Goal: Transaction & Acquisition: Purchase product/service

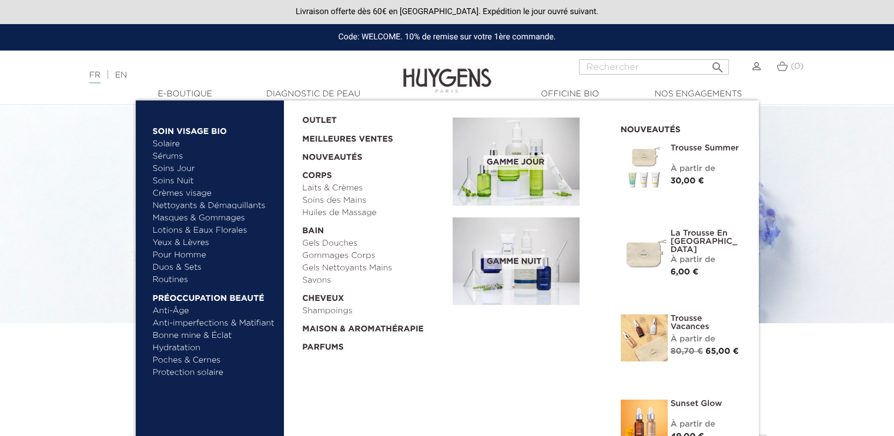
click at [178, 182] on link "Soins Nuit" at bounding box center [209, 181] width 112 height 12
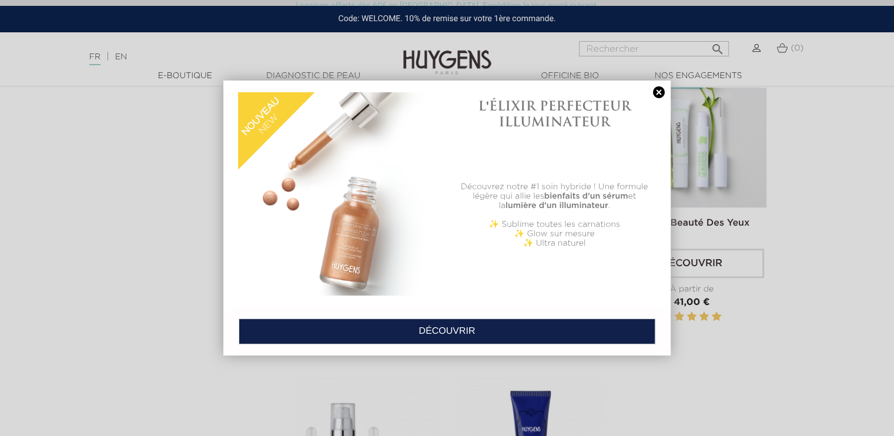
scroll to position [1029, 0]
click at [656, 92] on link at bounding box center [659, 92] width 16 height 12
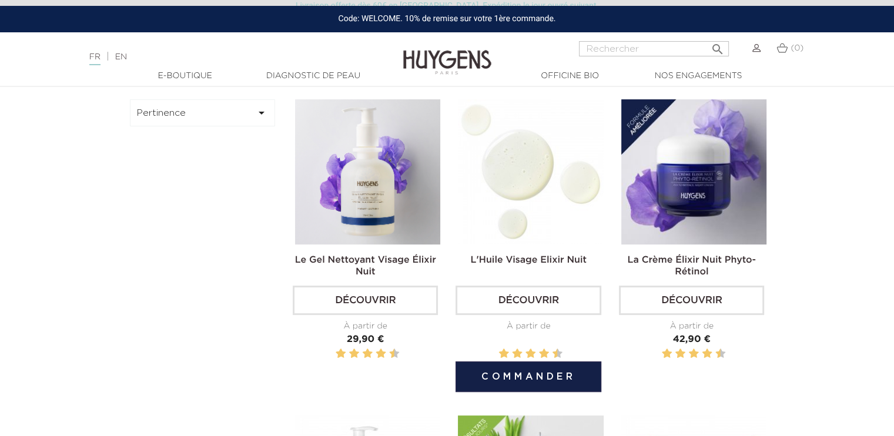
scroll to position [359, 0]
click at [589, 205] on img at bounding box center [530, 172] width 145 height 145
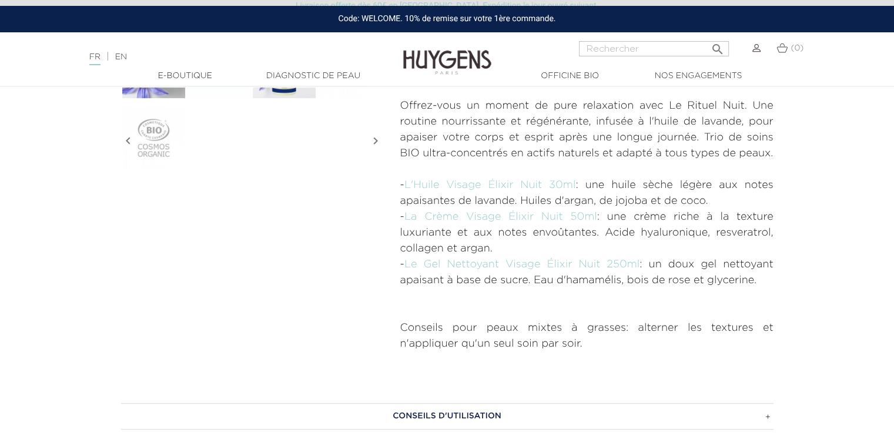
scroll to position [118, 0]
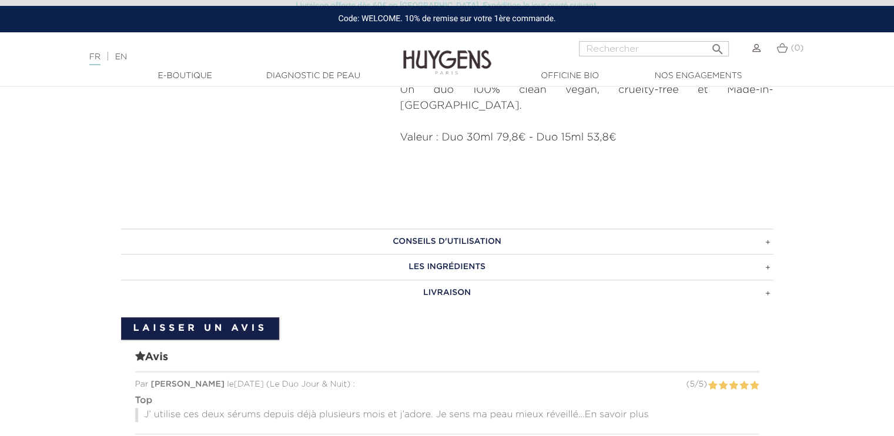
scroll to position [851, 0]
click at [470, 229] on h3 "CONSEILS D'UTILISATION" at bounding box center [447, 242] width 652 height 26
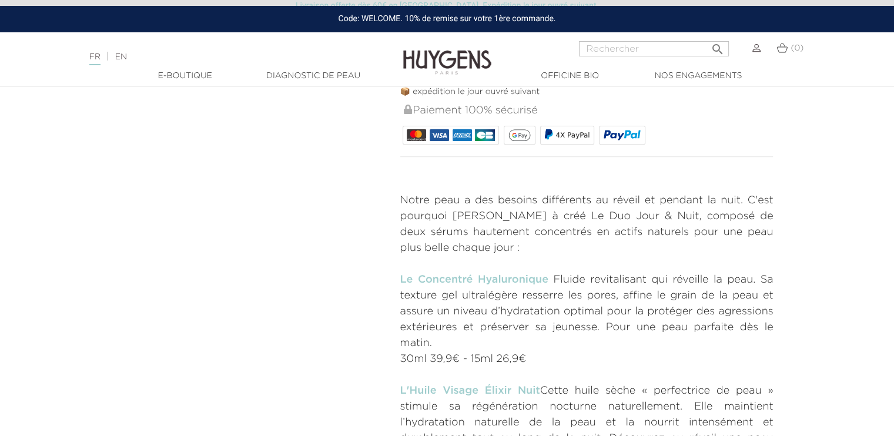
scroll to position [390, 0]
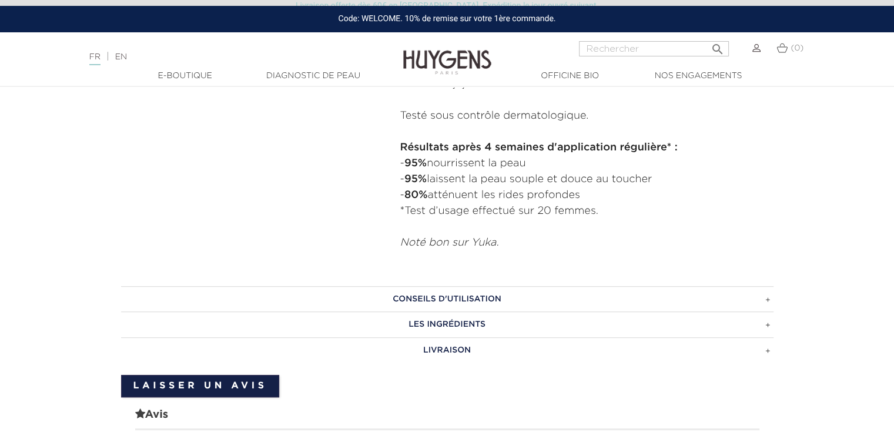
scroll to position [740, 0]
click at [499, 294] on h3 "CONSEILS D'UTILISATION" at bounding box center [447, 299] width 652 height 26
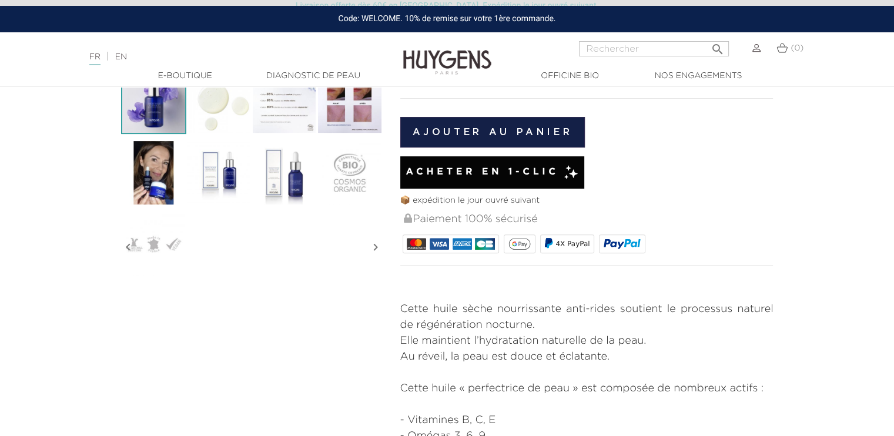
scroll to position [0, 0]
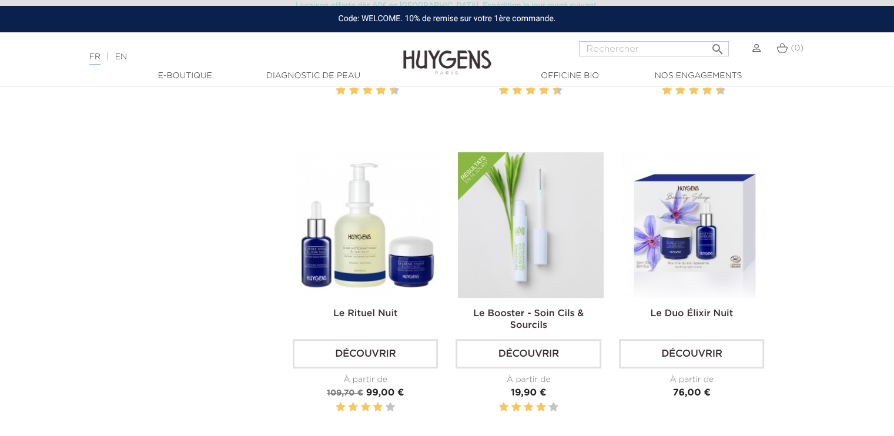
scroll to position [623, 0]
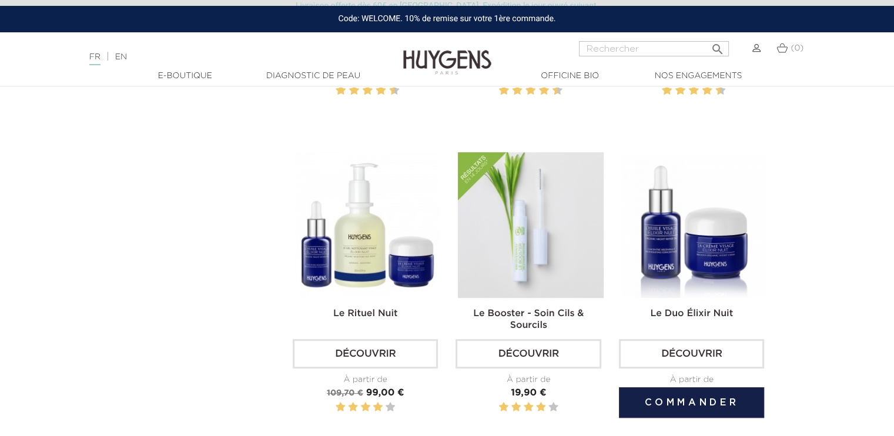
click at [713, 247] on img at bounding box center [693, 224] width 145 height 145
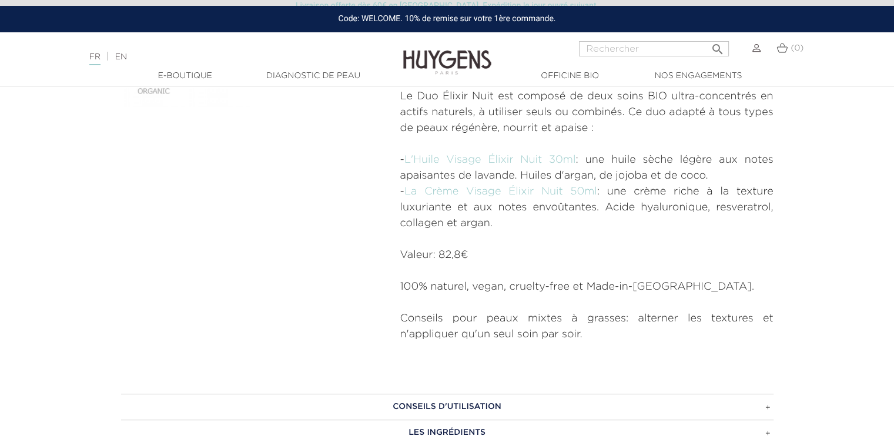
scroll to position [634, 0]
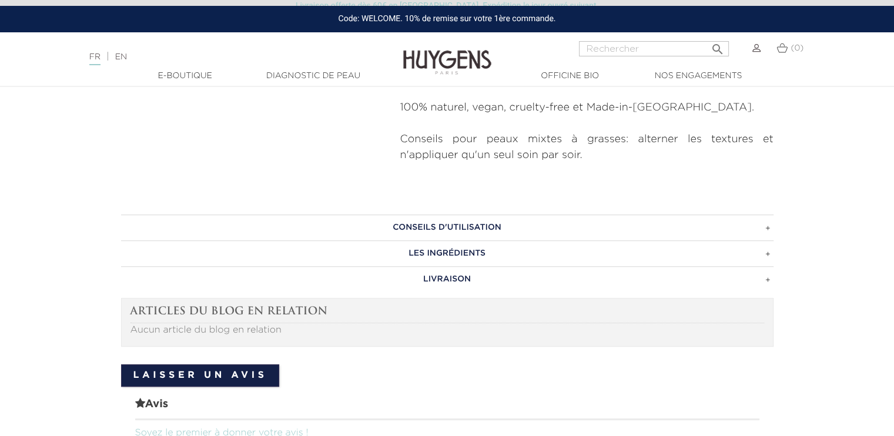
click at [480, 217] on h3 "CONSEILS D'UTILISATION" at bounding box center [447, 227] width 652 height 26
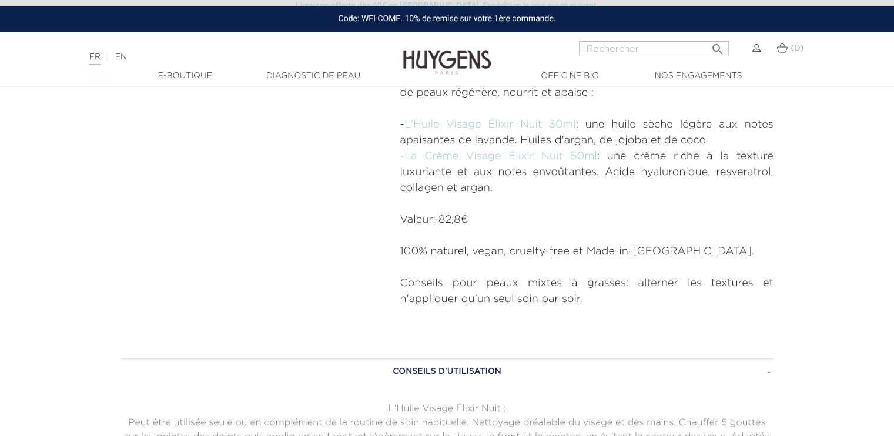
scroll to position [488, 0]
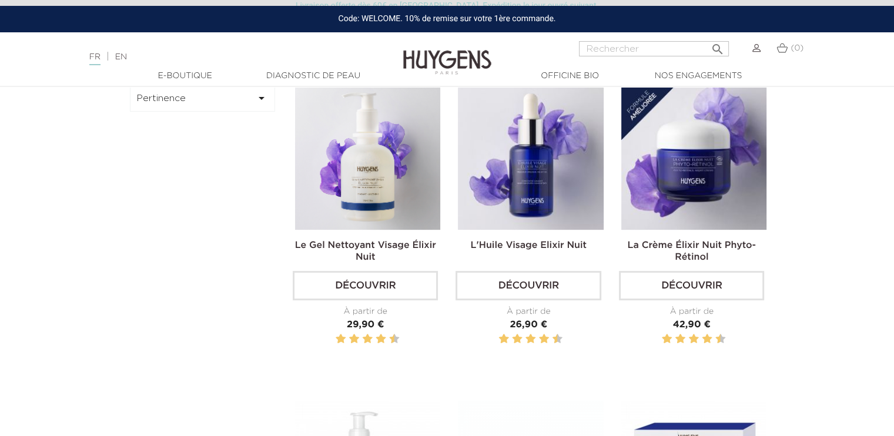
scroll to position [374, 0]
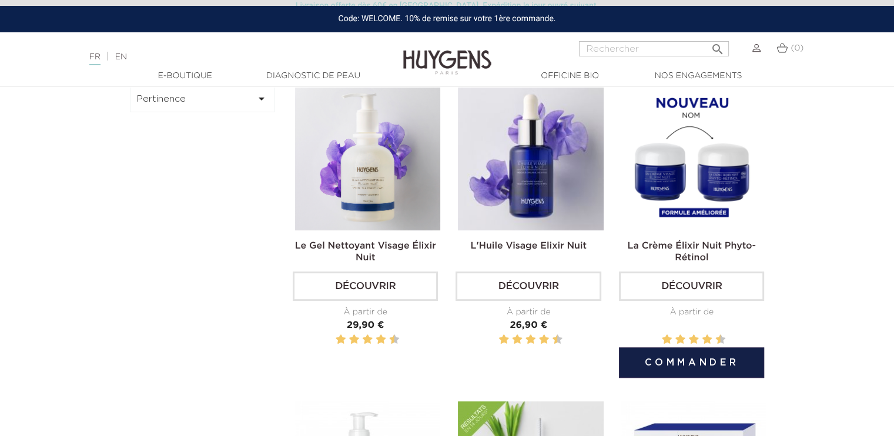
click at [675, 187] on img at bounding box center [693, 157] width 145 height 145
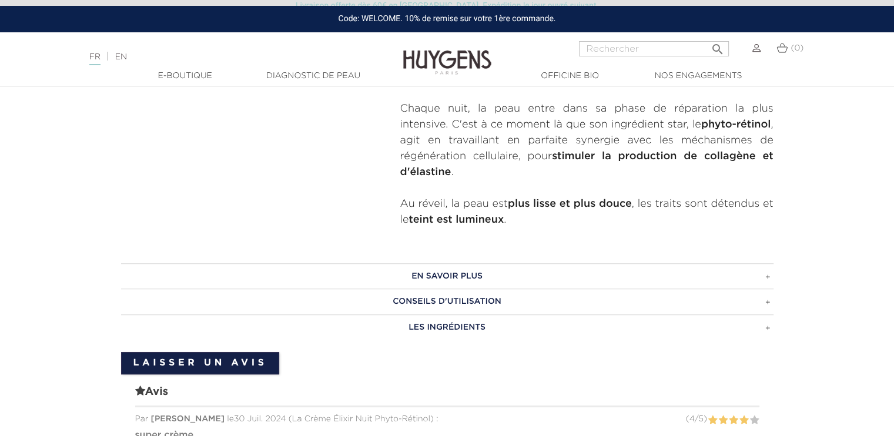
scroll to position [580, 0]
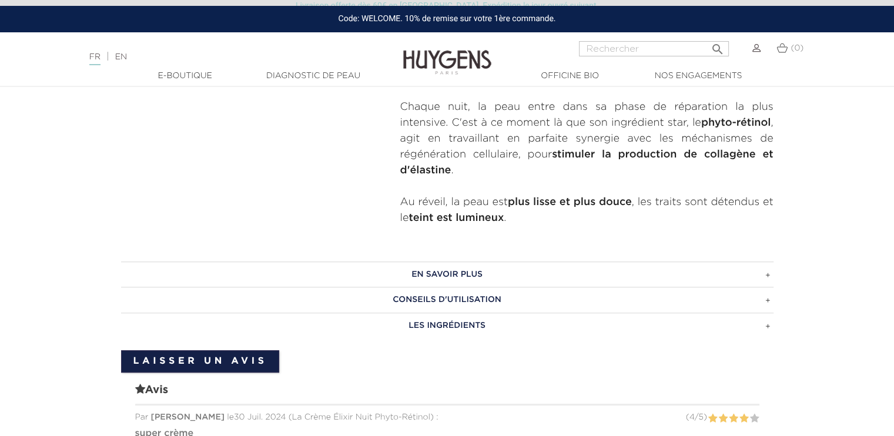
click at [479, 262] on h3 "En savoir plus" at bounding box center [447, 275] width 652 height 26
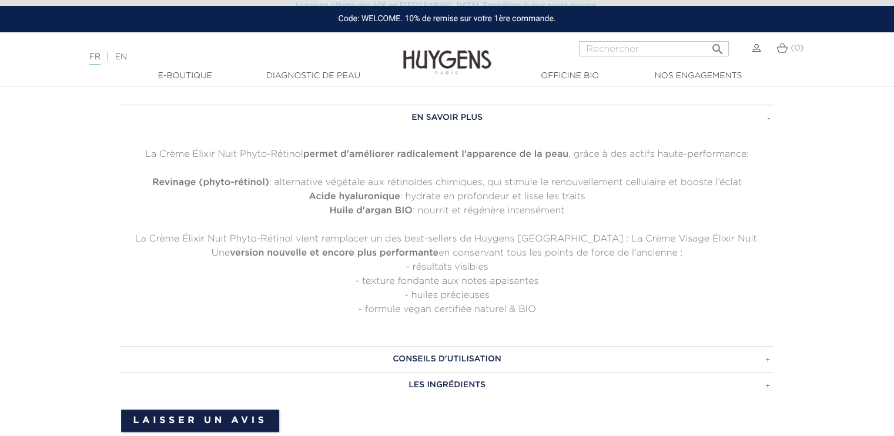
scroll to position [737, 0]
click at [482, 347] on h3 "Conseils d'utilisation" at bounding box center [447, 359] width 652 height 26
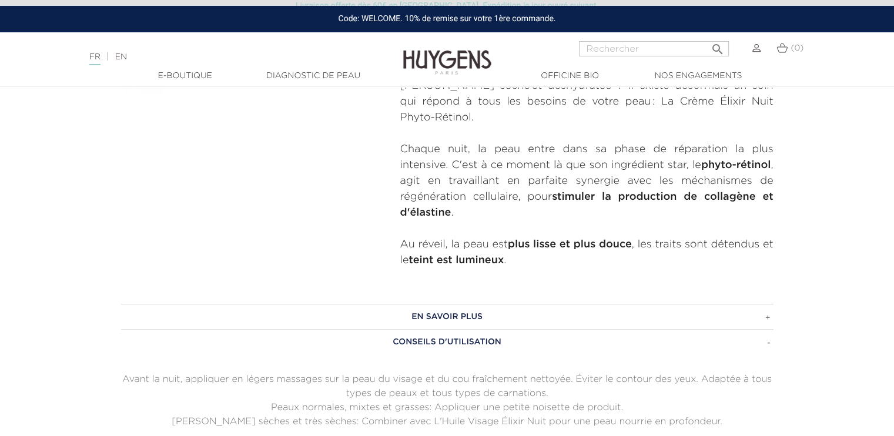
scroll to position [576, 0]
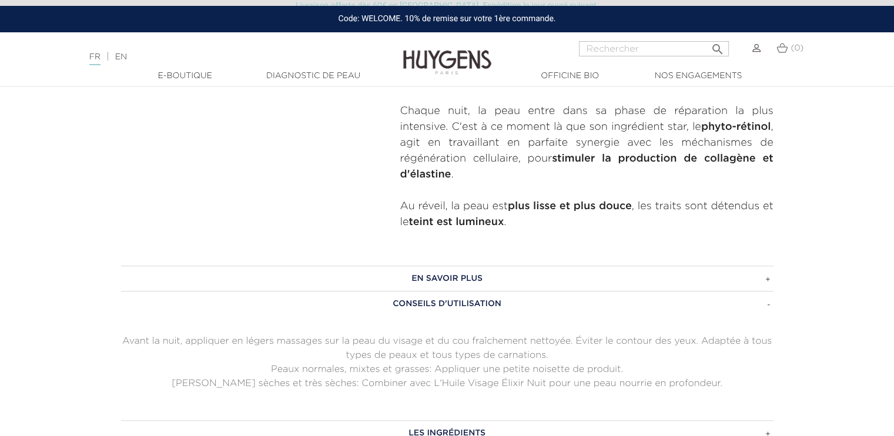
click at [490, 299] on h3 "Conseils d'utilisation" at bounding box center [447, 304] width 652 height 26
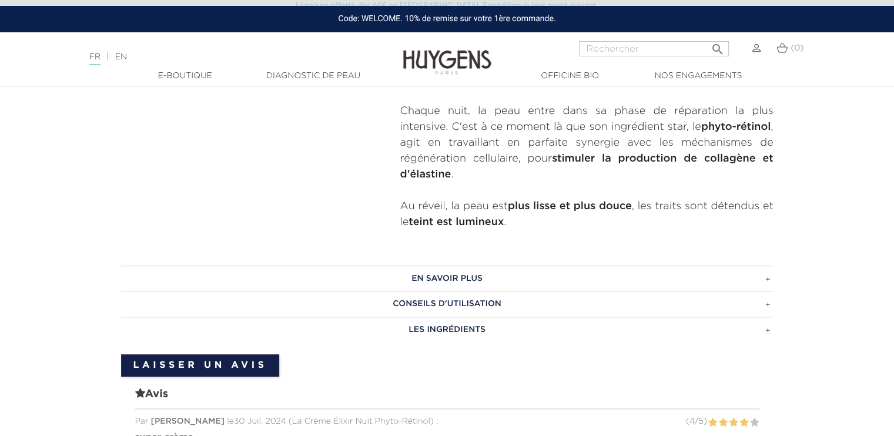
click at [491, 266] on h3 "En savoir plus" at bounding box center [447, 279] width 652 height 26
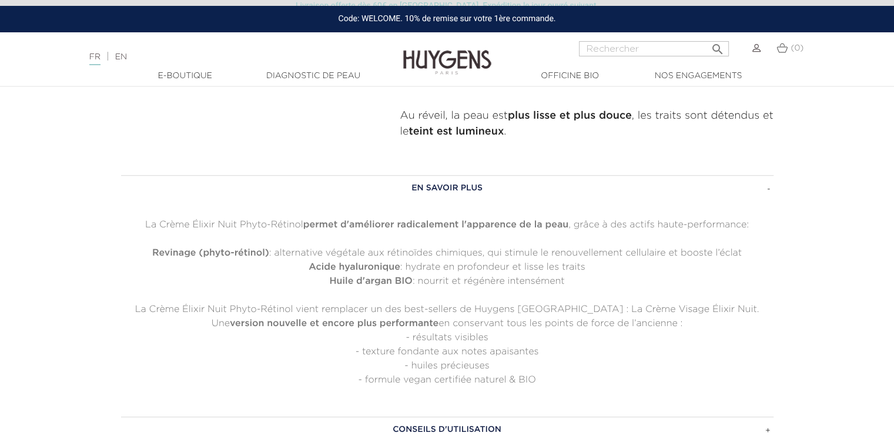
scroll to position [671, 0]
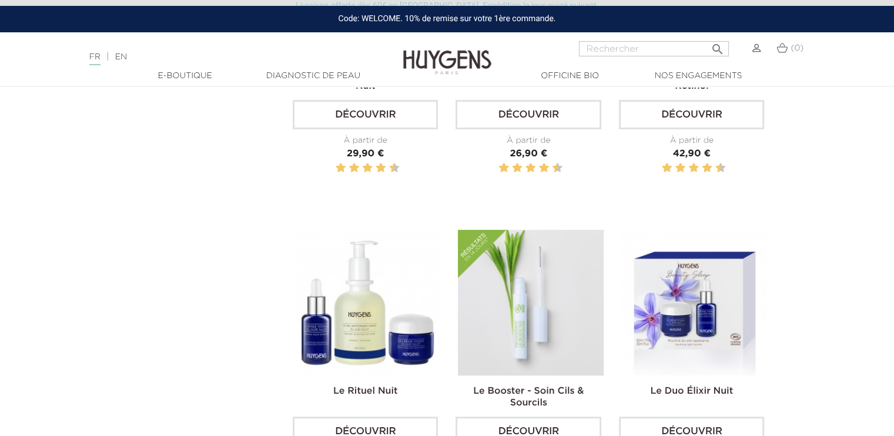
scroll to position [547, 0]
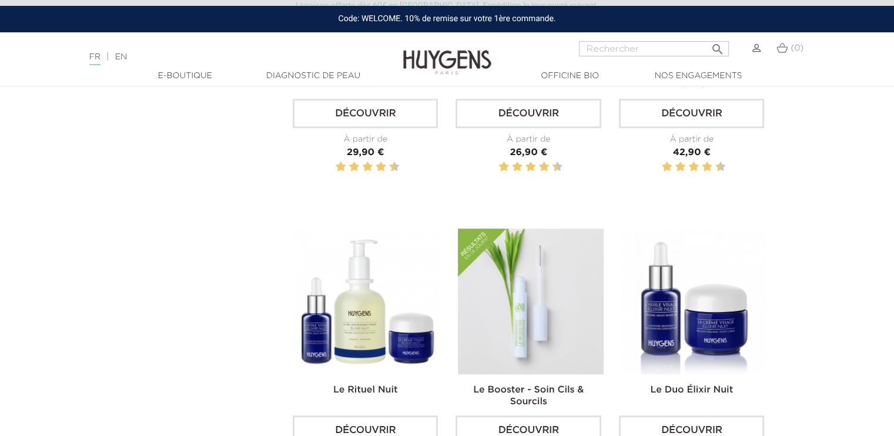
click at [730, 328] on img at bounding box center [693, 301] width 145 height 145
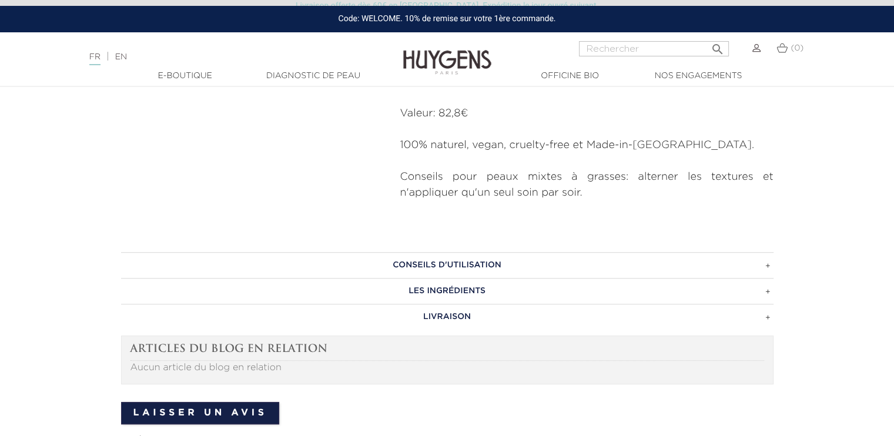
scroll to position [616, 0]
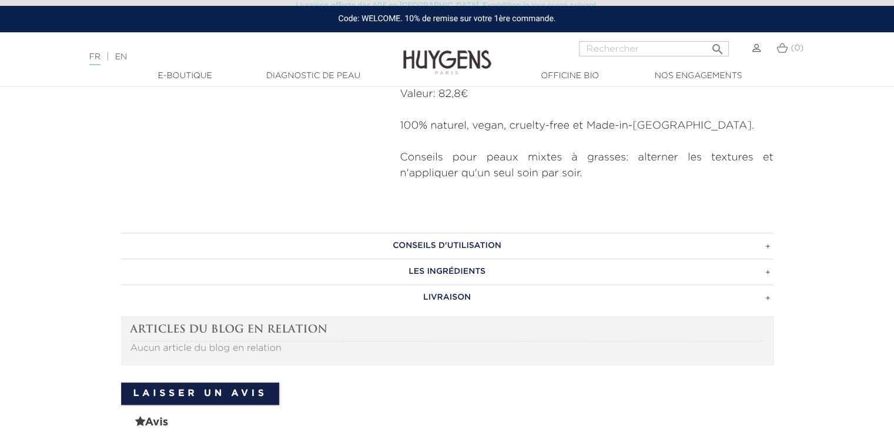
click at [484, 236] on h3 "CONSEILS D'UTILISATION" at bounding box center [447, 246] width 652 height 26
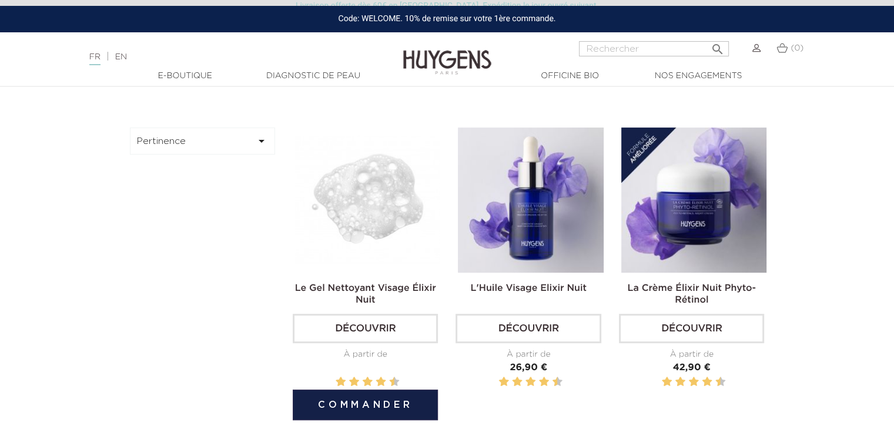
scroll to position [335, 0]
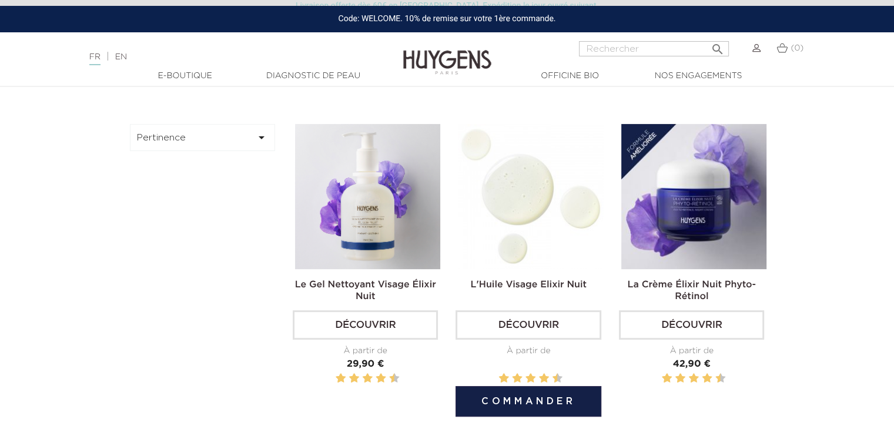
click at [481, 192] on img at bounding box center [530, 196] width 145 height 145
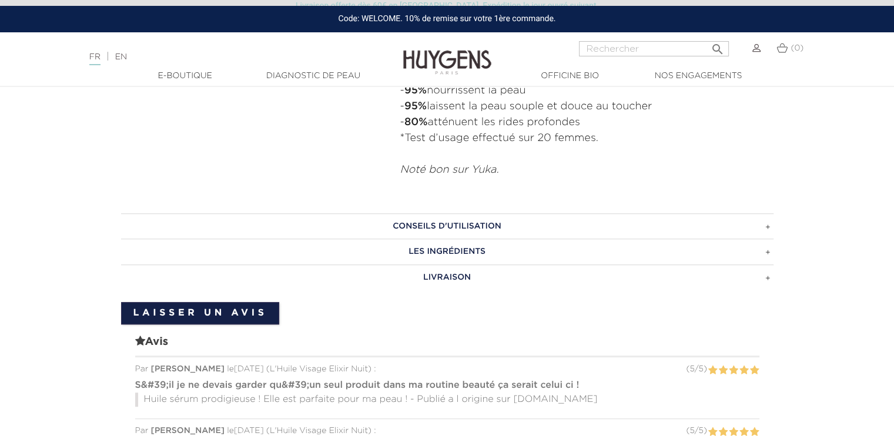
scroll to position [816, 0]
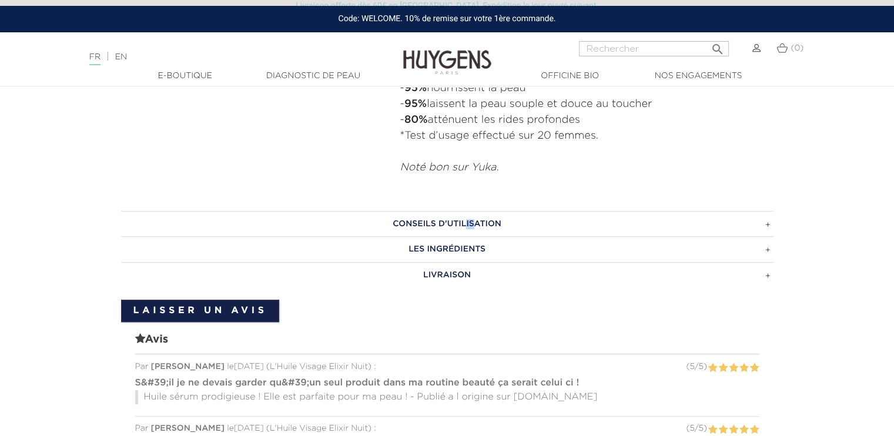
drag, startPoint x: 474, startPoint y: 208, endPoint x: 465, endPoint y: 216, distance: 12.1
click at [465, 216] on h3 "CONSEILS D'UTILISATION" at bounding box center [447, 224] width 652 height 26
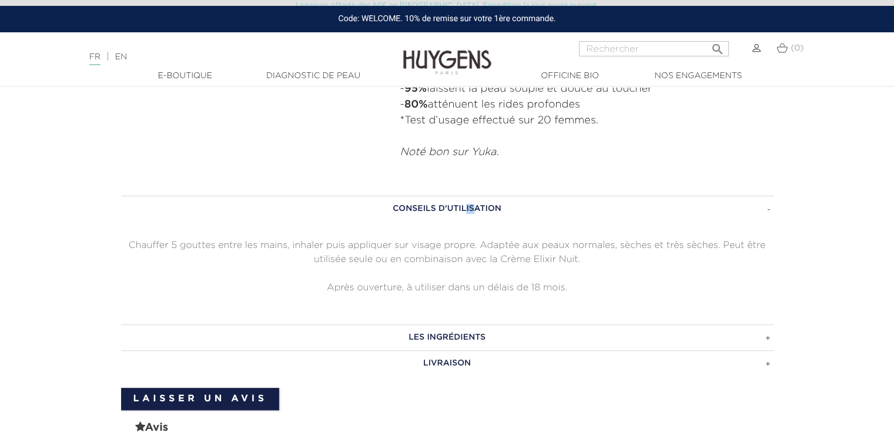
scroll to position [832, 0]
click at [465, 216] on h3 "CONSEILS D'UTILISATION" at bounding box center [447, 208] width 652 height 26
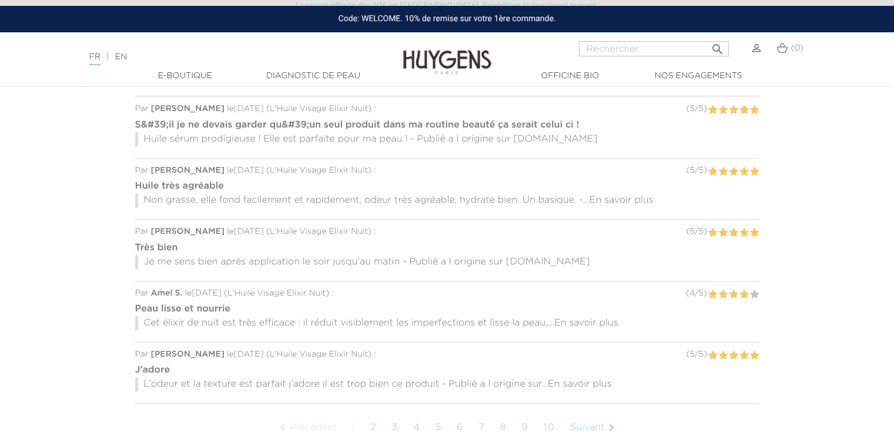
scroll to position [963, 0]
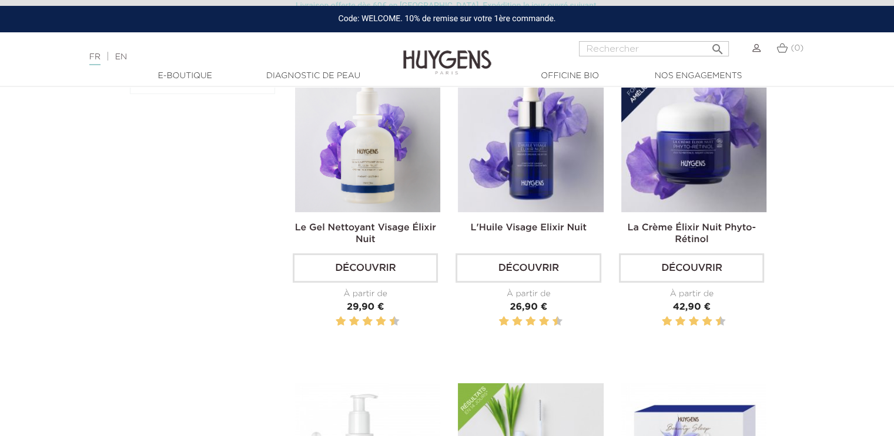
scroll to position [391, 0]
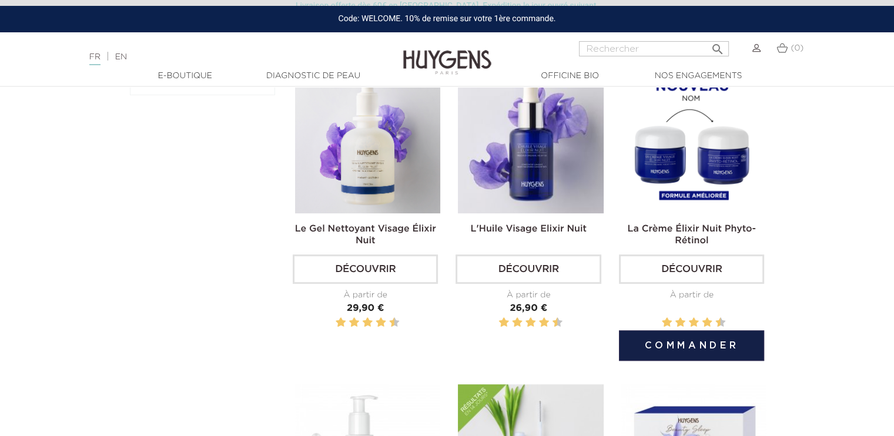
click at [656, 122] on img at bounding box center [693, 140] width 145 height 145
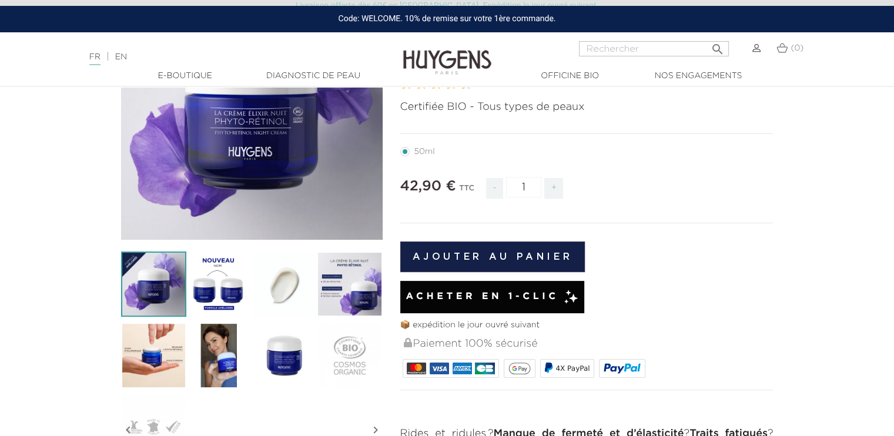
scroll to position [176, 0]
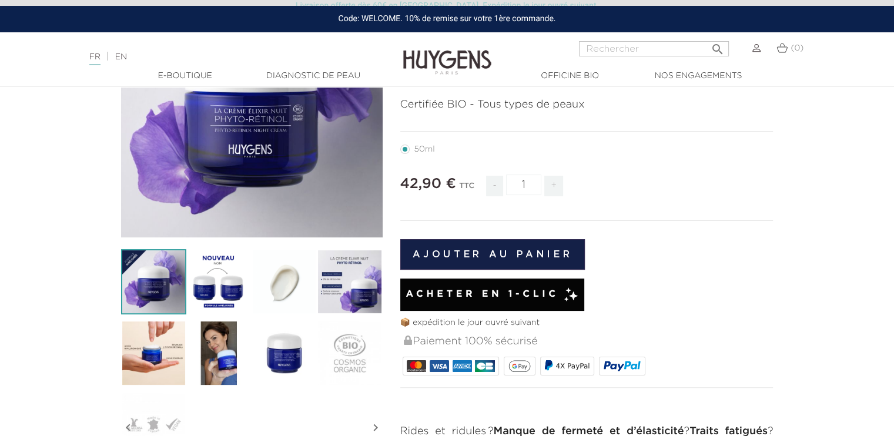
click at [199, 255] on img at bounding box center [218, 281] width 65 height 65
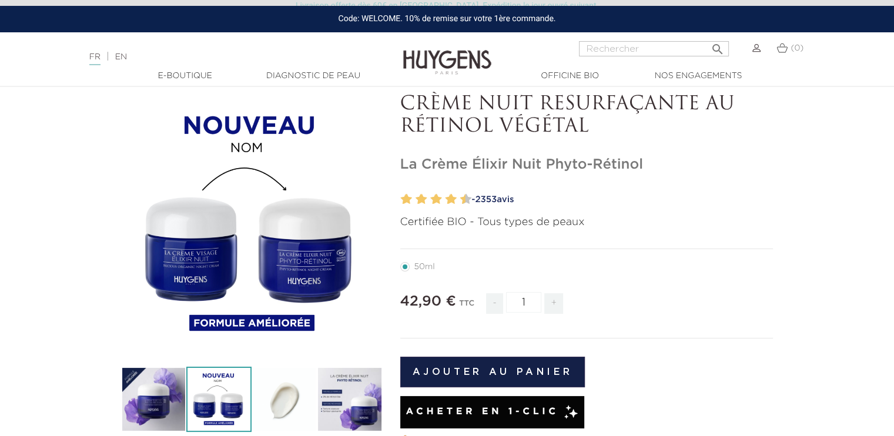
scroll to position [187, 0]
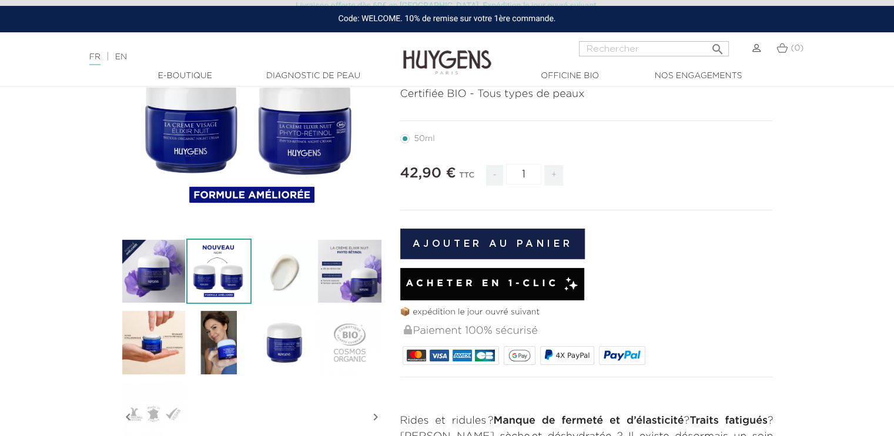
click at [342, 286] on img at bounding box center [349, 271] width 65 height 65
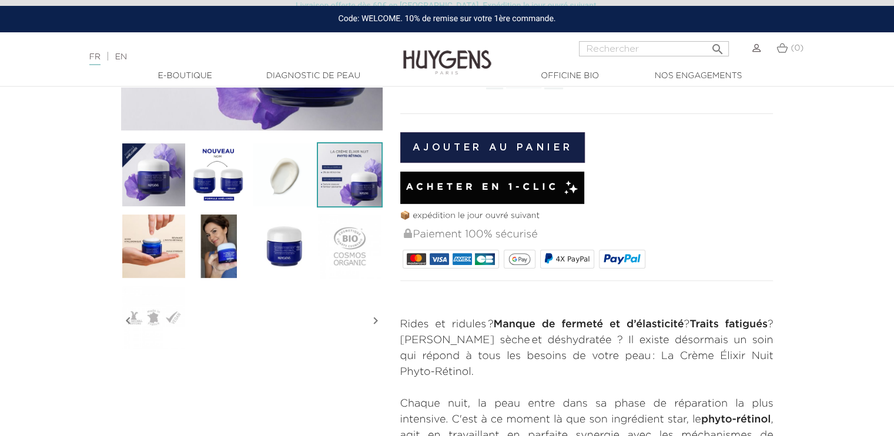
scroll to position [284, 0]
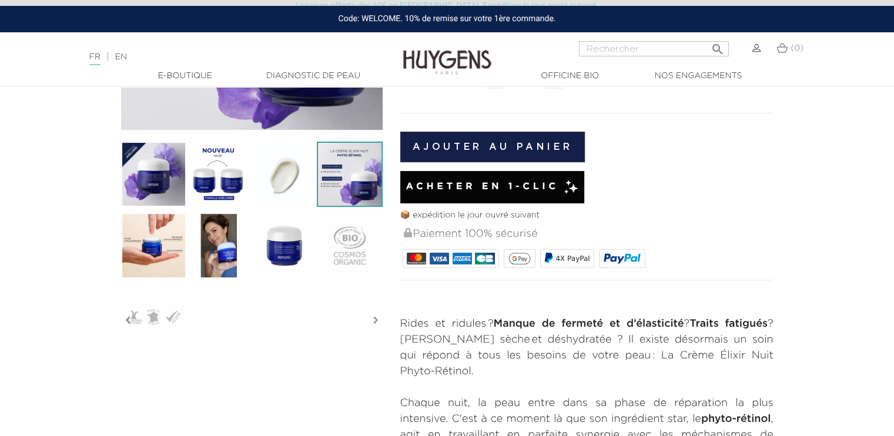
click at [165, 237] on img at bounding box center [153, 245] width 65 height 65
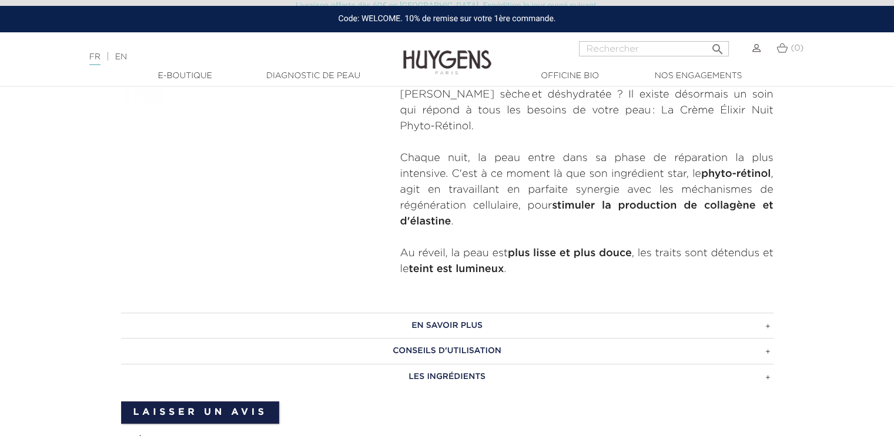
scroll to position [528, 0]
click at [443, 313] on h3 "En savoir plus" at bounding box center [447, 326] width 652 height 26
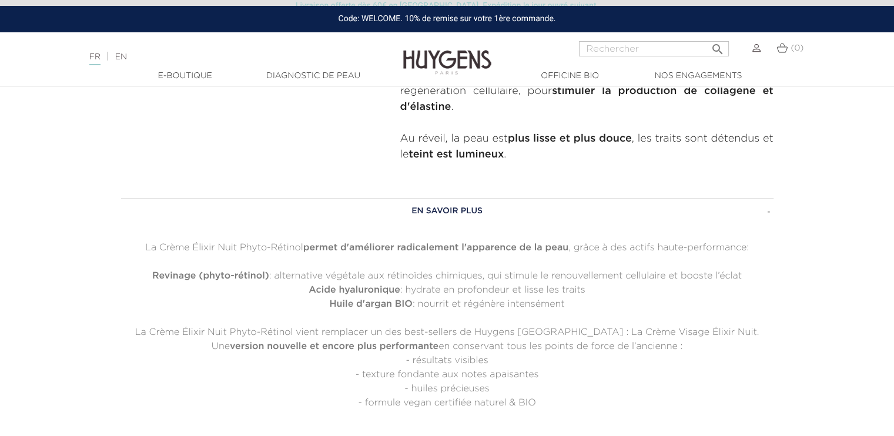
scroll to position [677, 0]
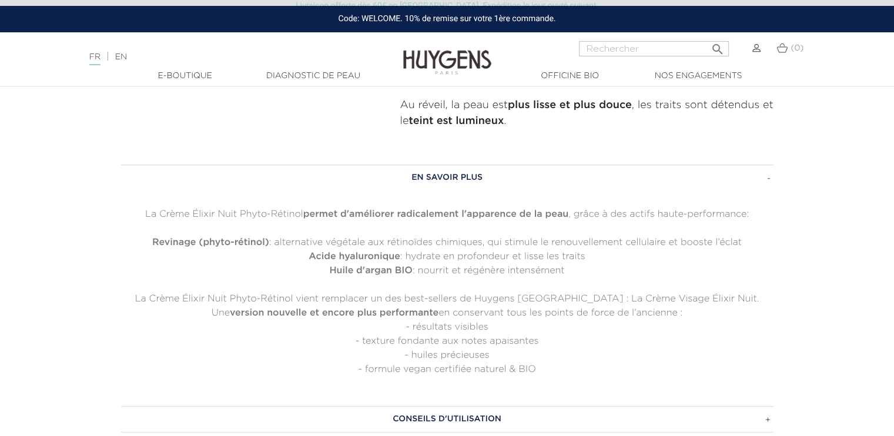
click at [443, 169] on h3 "En savoir plus" at bounding box center [447, 178] width 652 height 26
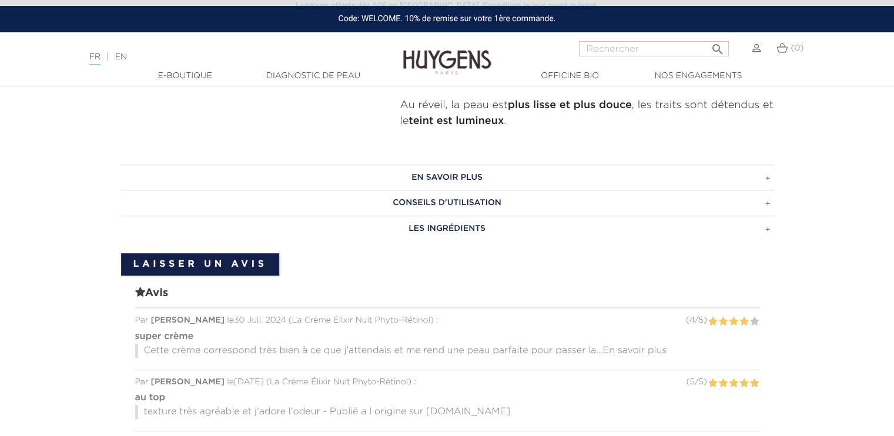
click at [437, 190] on h3 "Conseils d'utilisation" at bounding box center [447, 203] width 652 height 26
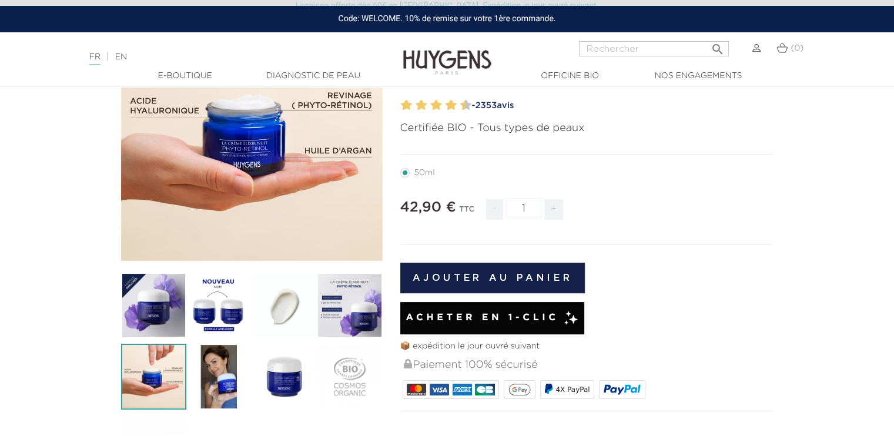
scroll to position [0, 0]
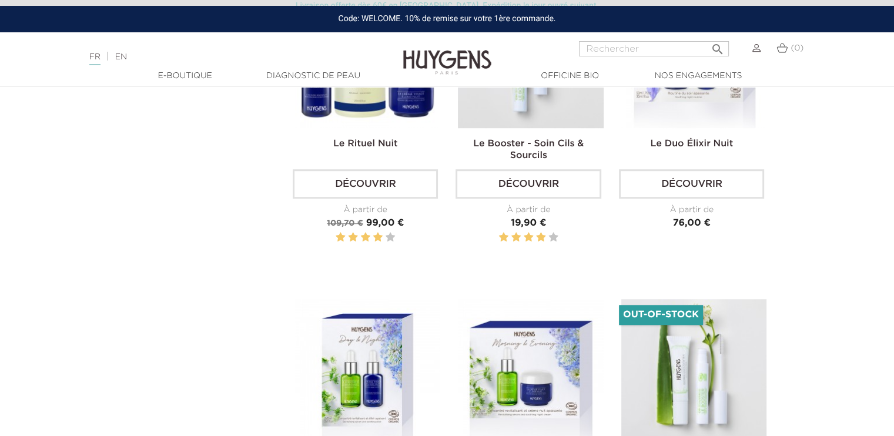
scroll to position [792, 0]
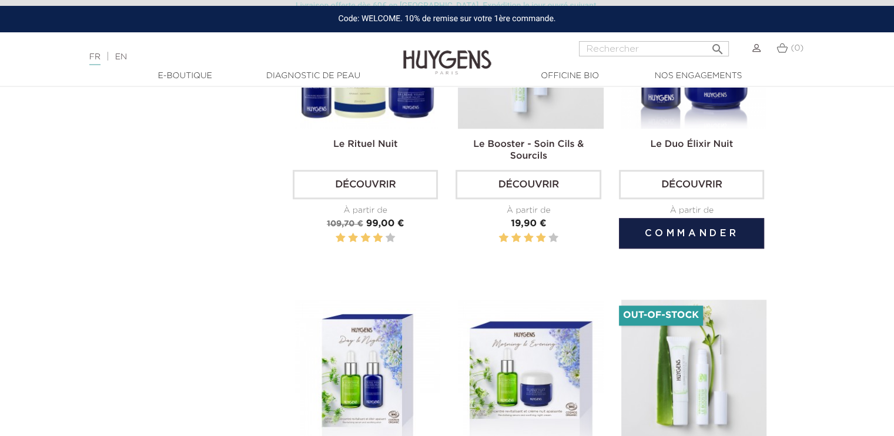
click at [681, 183] on link "Découvrir" at bounding box center [691, 184] width 145 height 29
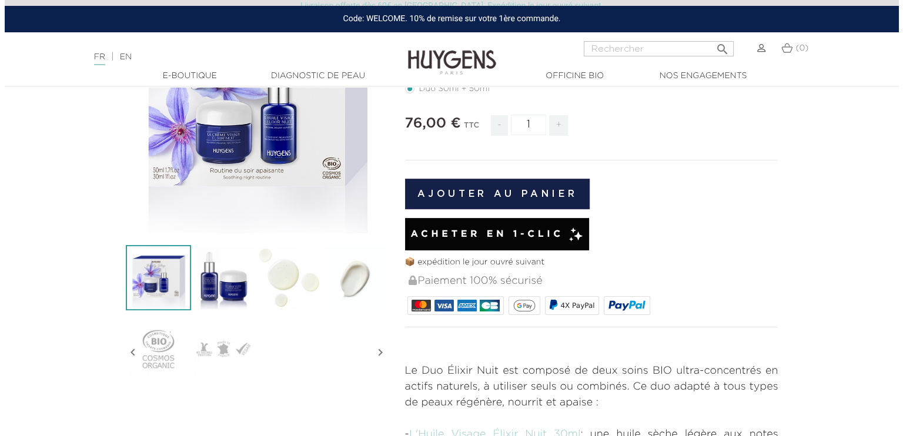
scroll to position [181, 0]
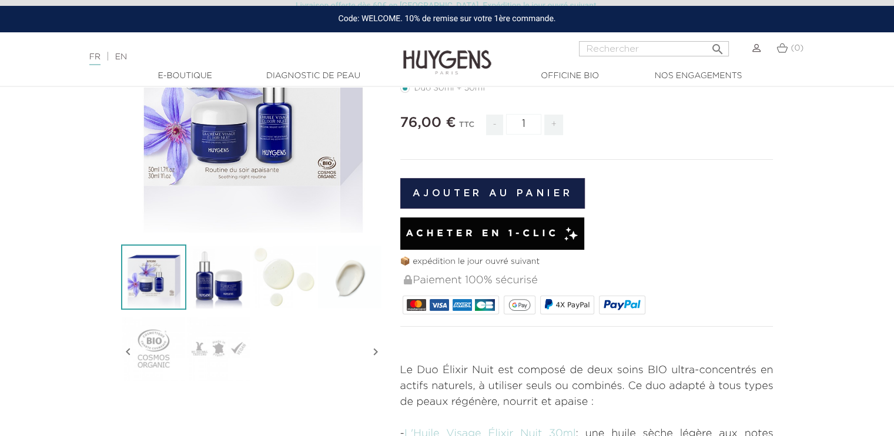
click at [492, 192] on button "Ajouter au panier" at bounding box center [492, 193] width 185 height 31
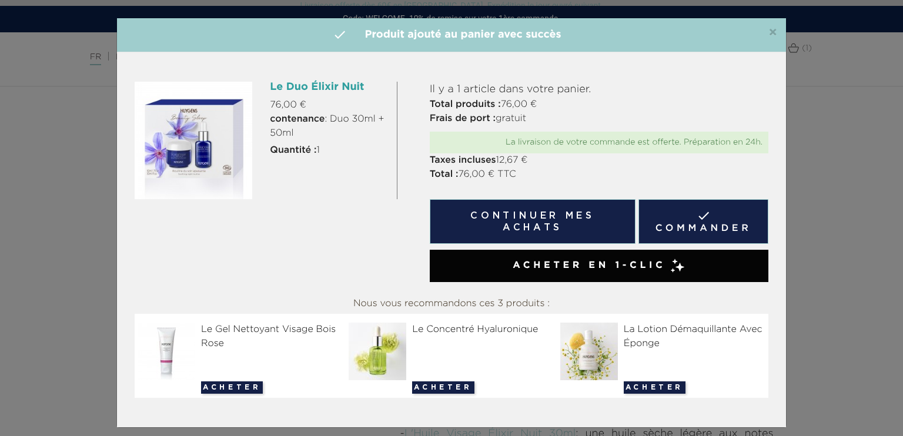
click at [715, 223] on link " Commander" at bounding box center [703, 221] width 130 height 45
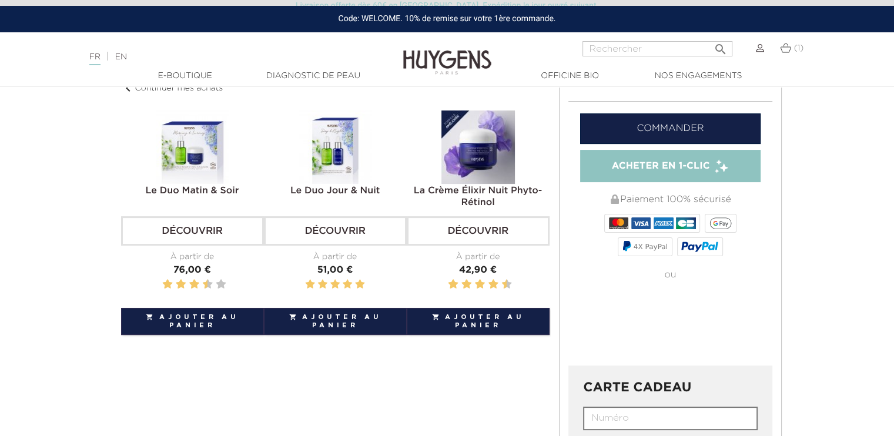
scroll to position [213, 0]
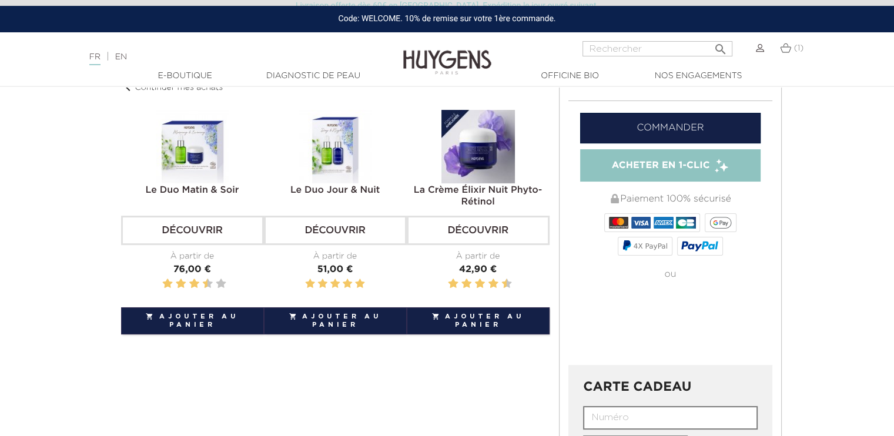
click at [677, 126] on link "Commander" at bounding box center [670, 128] width 181 height 31
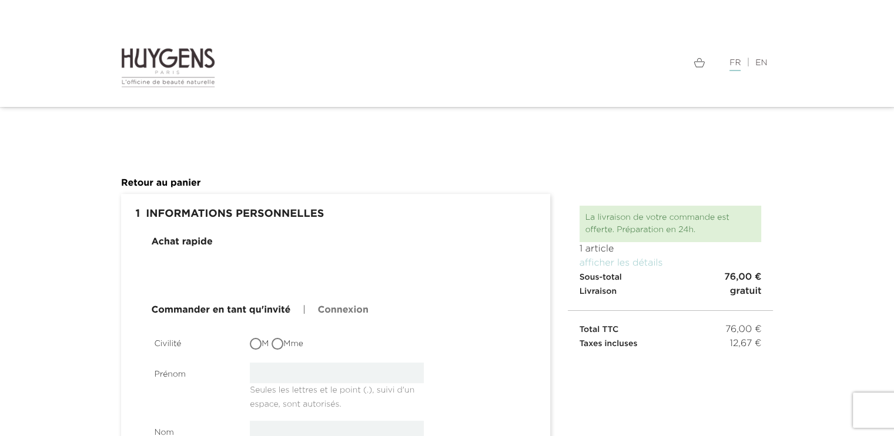
click at [355, 312] on link "Connexion" at bounding box center [342, 310] width 51 height 14
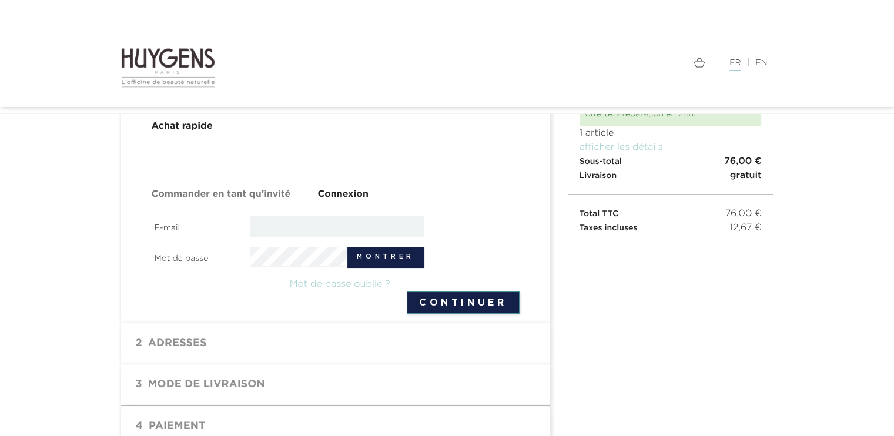
scroll to position [84, 0]
click at [286, 228] on input "email" at bounding box center [337, 226] width 174 height 21
type input "[EMAIL_ADDRESS][DOMAIN_NAME]"
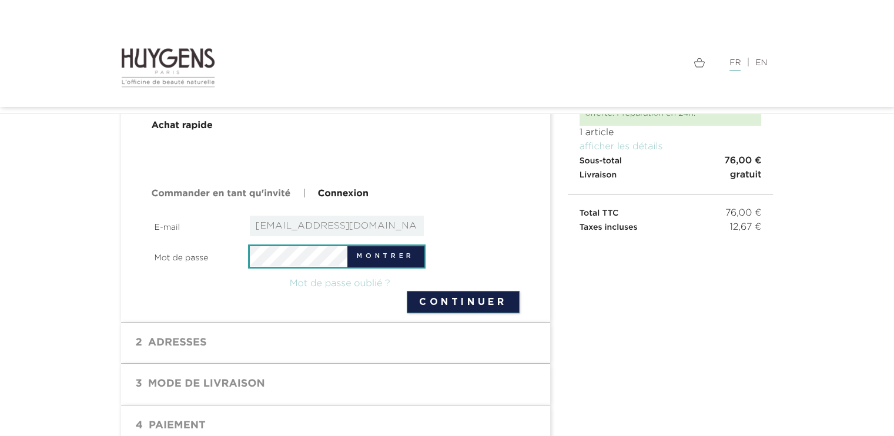
click at [407, 291] on button "Continuer" at bounding box center [463, 302] width 113 height 22
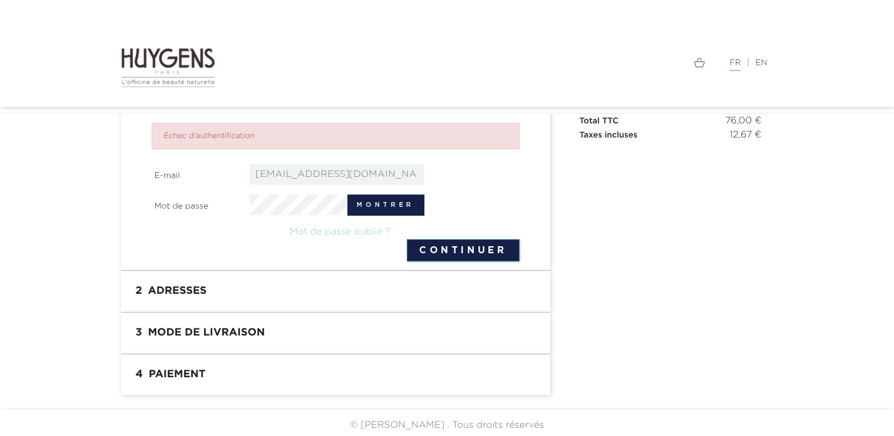
scroll to position [179, 0]
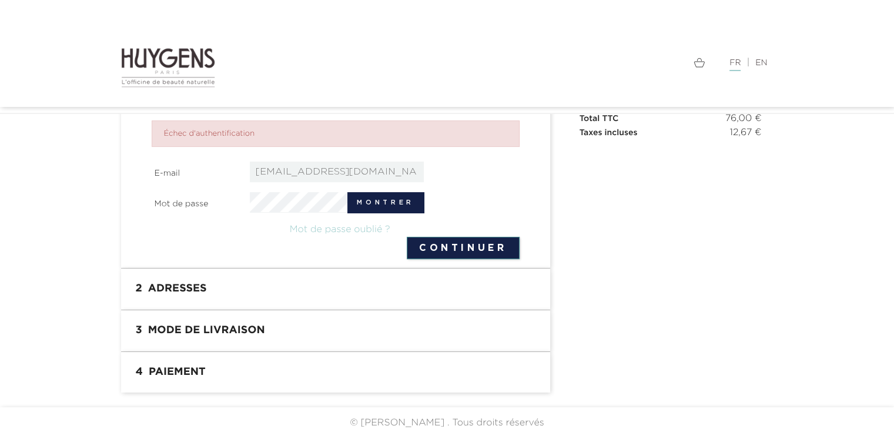
click at [354, 227] on link "Mot de passe oublié ?" at bounding box center [340, 229] width 100 height 9
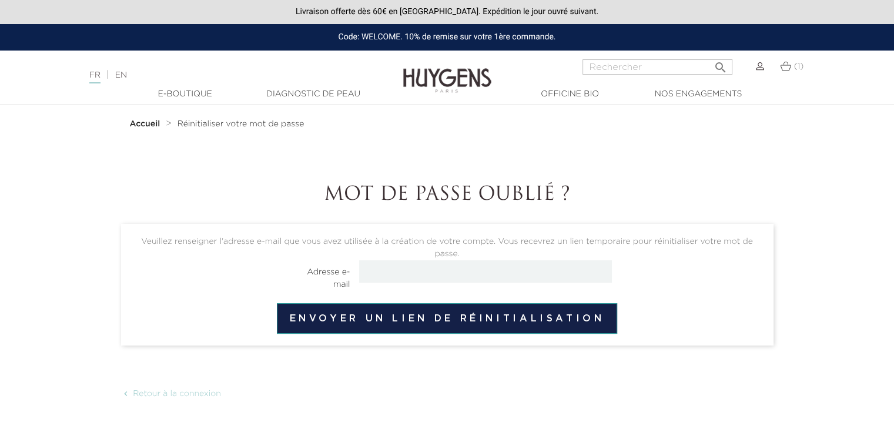
click at [370, 277] on input "email" at bounding box center [485, 271] width 253 height 22
type input "francois.plaine78@gmail.com"
click at [391, 317] on button "Envoyer un lien de réinitialisation" at bounding box center [447, 318] width 340 height 31
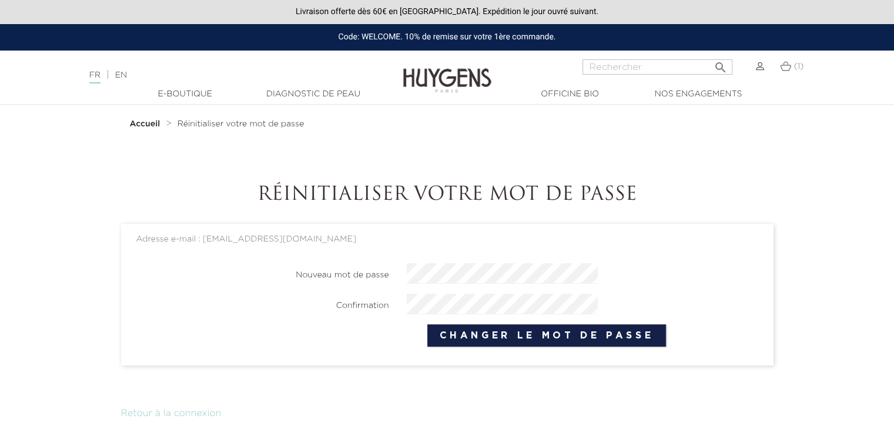
click at [427, 324] on button "Changer le mot de passe" at bounding box center [546, 335] width 239 height 22
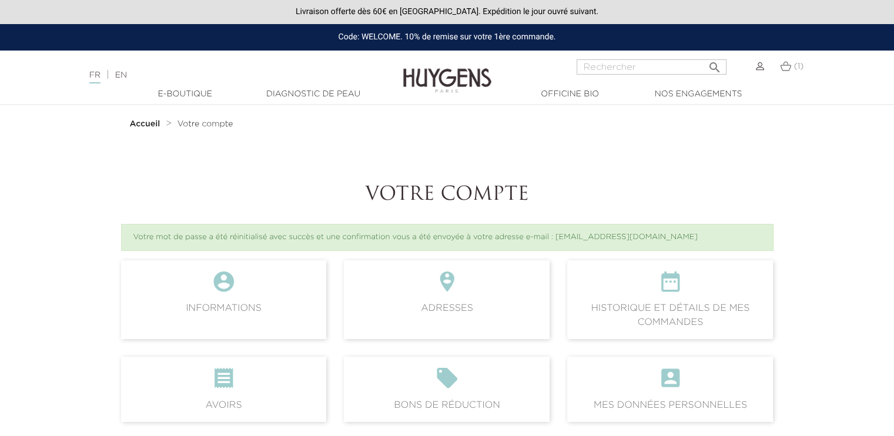
click at [634, 293] on icon "" at bounding box center [669, 286] width 187 height 32
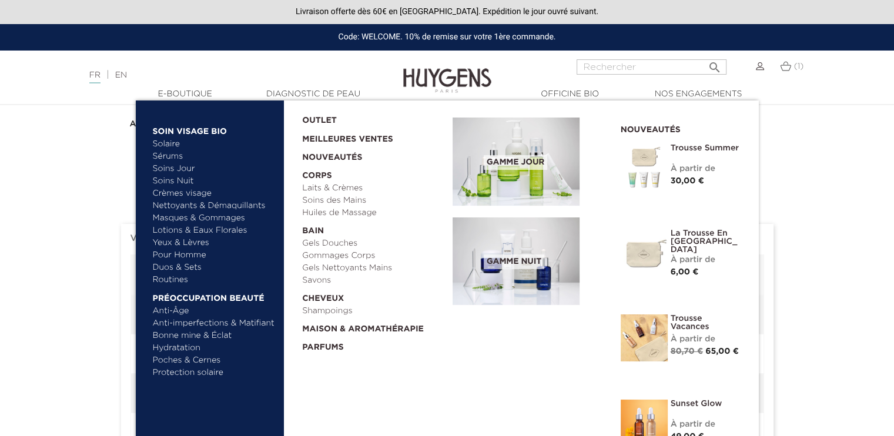
click at [173, 186] on link "Soins Nuit" at bounding box center [209, 181] width 112 height 12
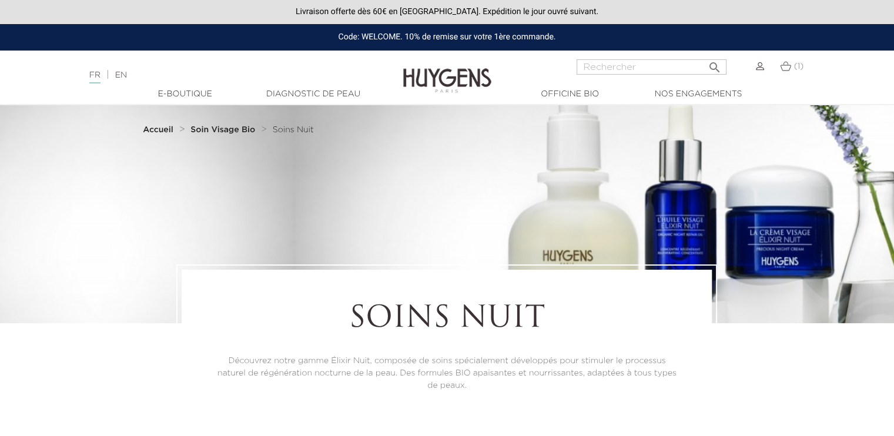
click at [792, 62] on link "(1)" at bounding box center [792, 66] width 24 height 9
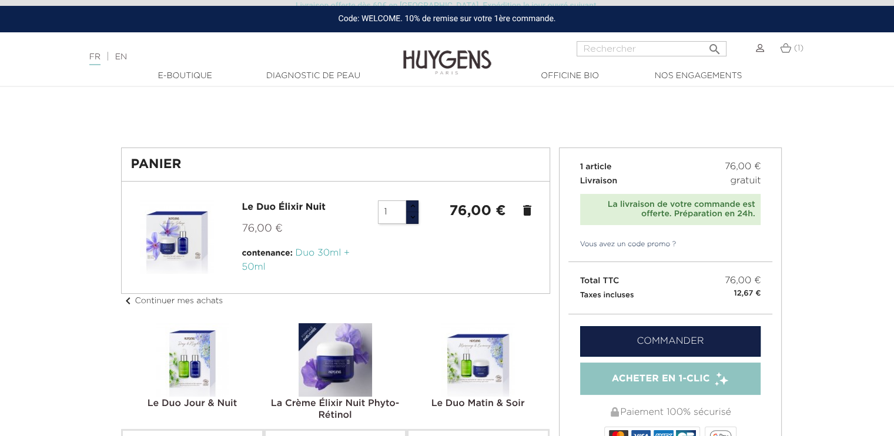
scroll to position [115, 0]
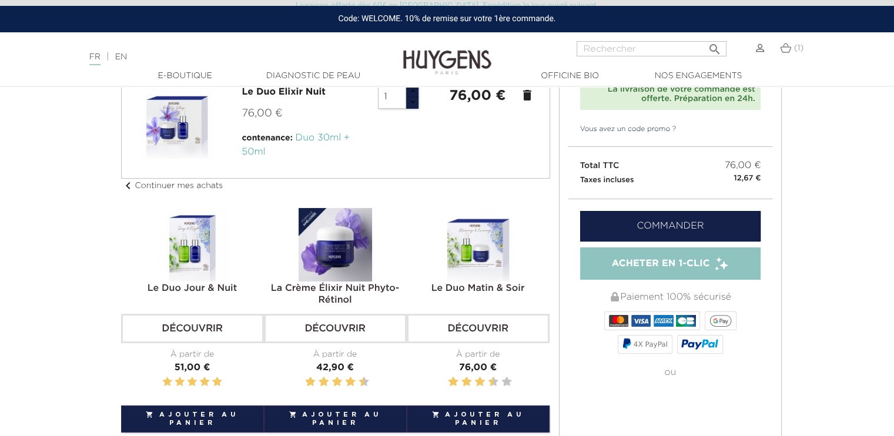
click at [694, 226] on link "Commander" at bounding box center [670, 226] width 181 height 31
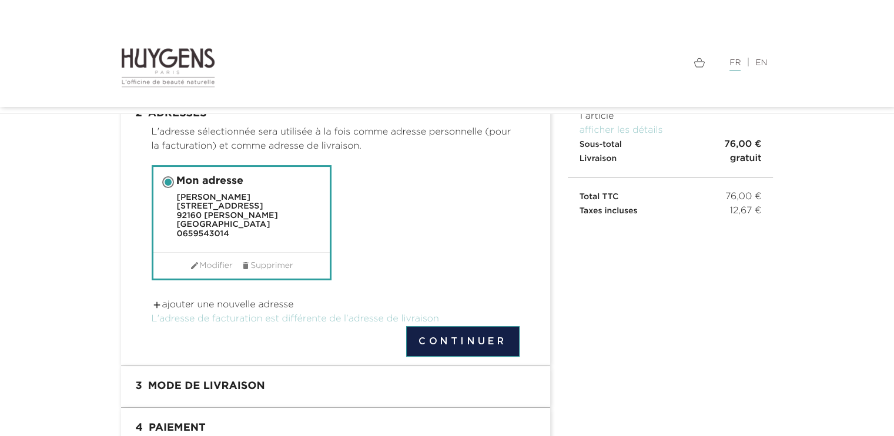
scroll to position [110, 0]
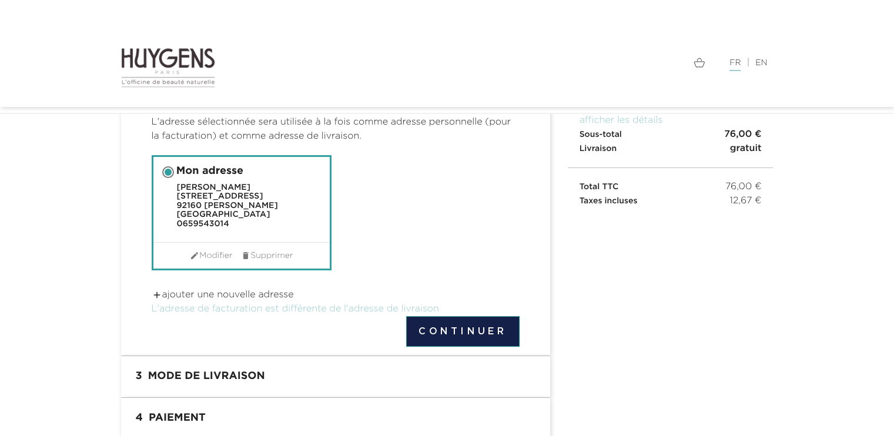
click at [466, 332] on button "Continuer" at bounding box center [462, 331] width 113 height 31
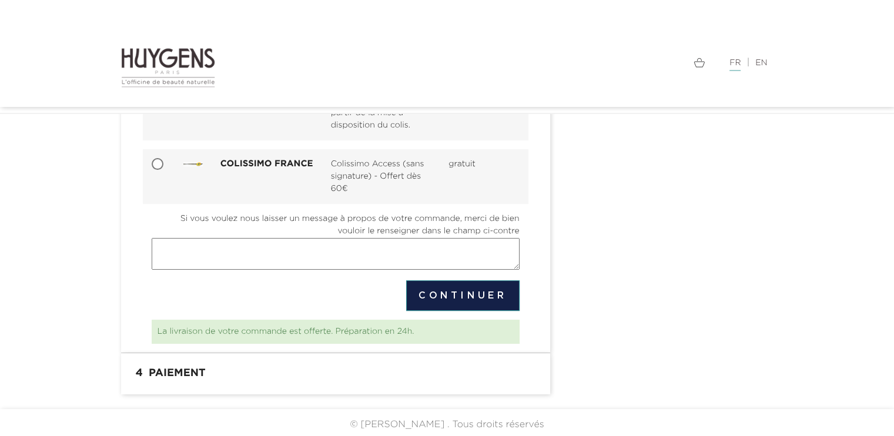
scroll to position [238, 0]
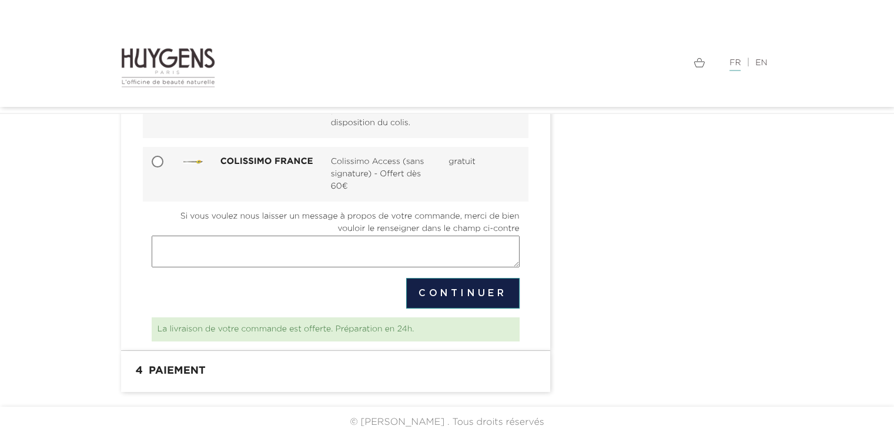
click at [472, 287] on button "Continuer" at bounding box center [462, 293] width 113 height 31
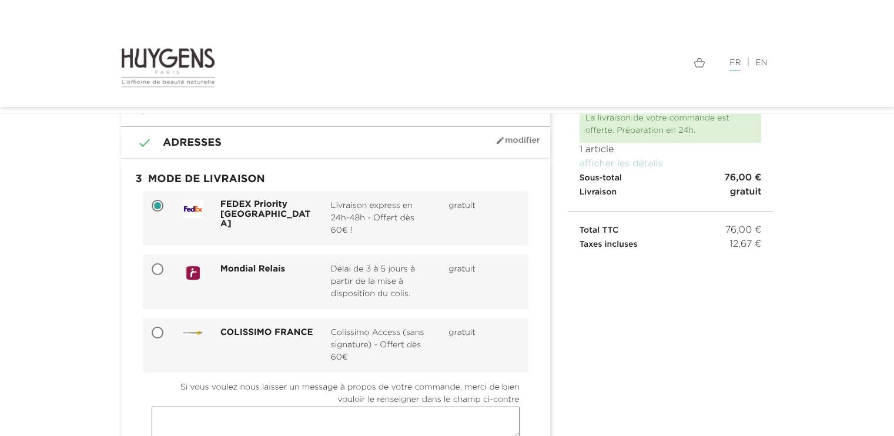
scroll to position [66, 0]
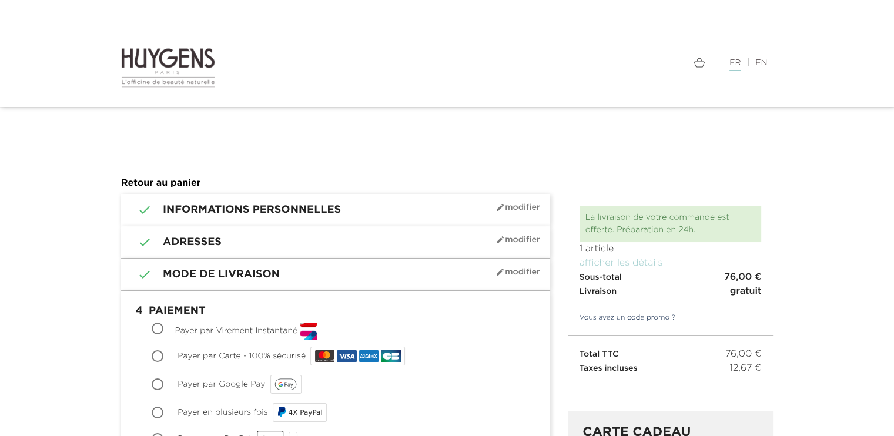
click at [169, 272] on h1 " 3 Mode de livraison mode_edit Modifier" at bounding box center [335, 274] width 411 height 14
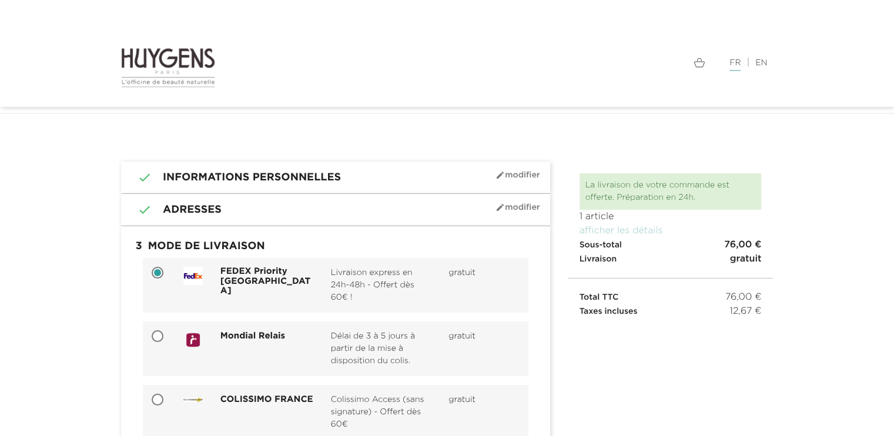
scroll to position [109, 0]
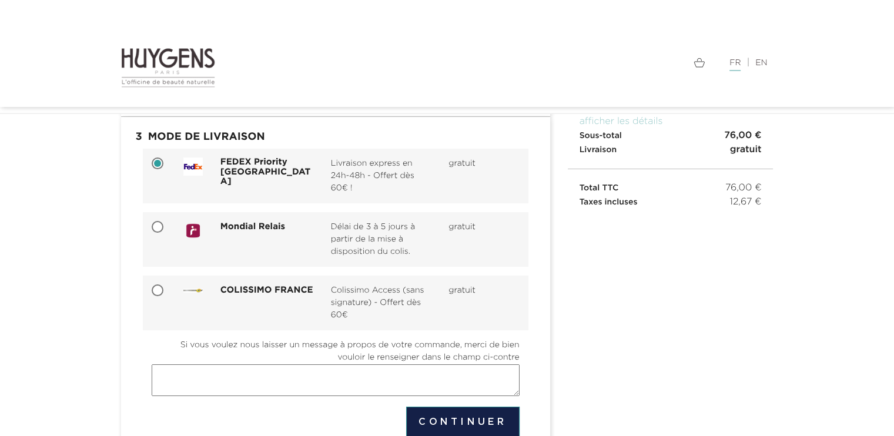
click at [157, 296] on input "COLISSIMO FRANCE Colissimo Access (sans signature) - Offert dès 60€ gratuit" at bounding box center [159, 292] width 12 height 12
radio input "true"
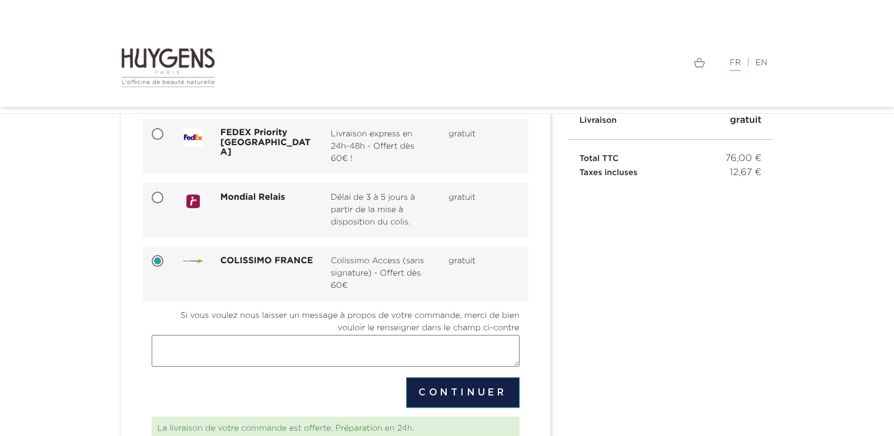
scroll to position [139, 0]
click at [153, 138] on input "FEDEX Priority [GEOGRAPHIC_DATA] Livraison express en 24h-48h - Offert dès 60€ …" at bounding box center [159, 135] width 12 height 12
radio input "true"
click at [157, 262] on input "COLISSIMO FRANCE Colissimo Access (sans signature) - Offert dès 60€ gratuit" at bounding box center [159, 262] width 12 height 12
radio input "true"
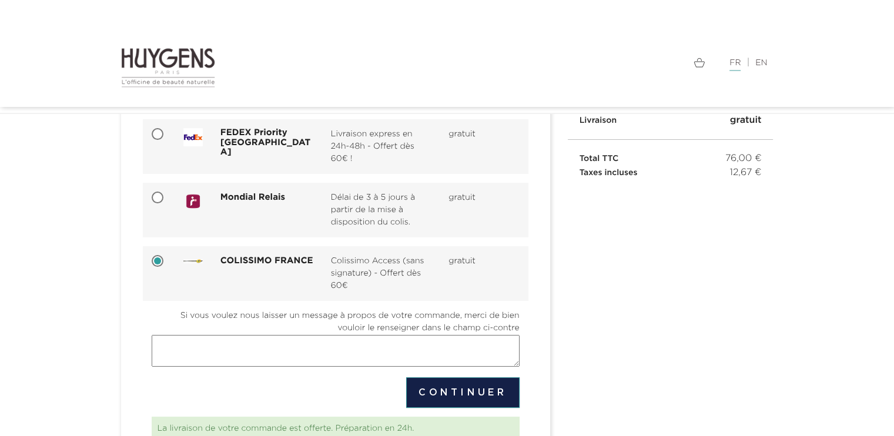
click at [472, 395] on button "Continuer" at bounding box center [462, 392] width 113 height 31
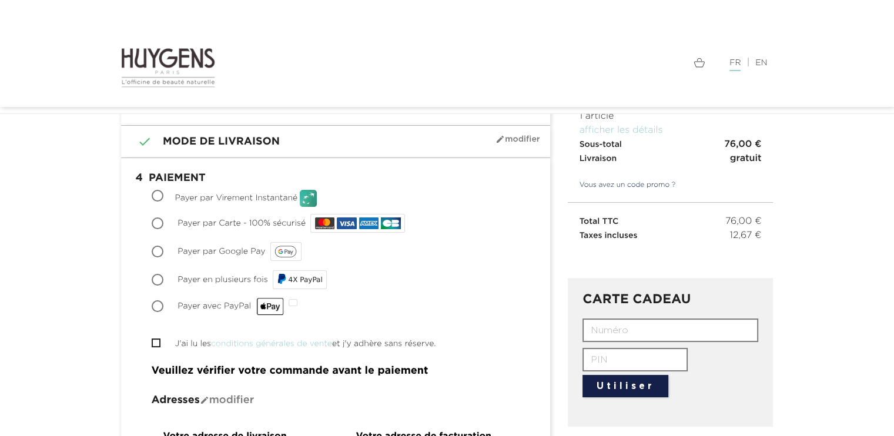
scroll to position [100, 0]
click at [222, 220] on span "Payer par Carte - 100% sécurisé" at bounding box center [241, 224] width 128 height 8
click at [165, 219] on input "Payer par Carte - 100% sécurisé" at bounding box center [159, 225] width 12 height 12
radio input "true"
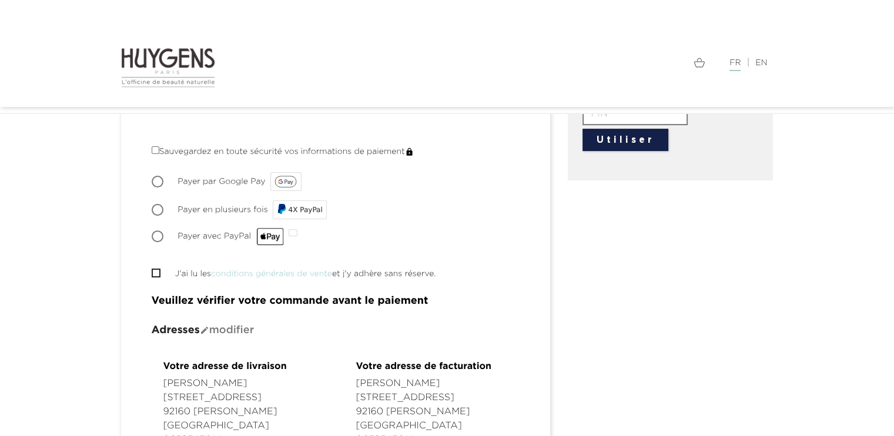
scroll to position [347, 0]
click at [156, 269] on input "J'ai lu les conditions générales de vente et j'y adhère sans réserve." at bounding box center [156, 273] width 8 height 8
checkbox input "true"
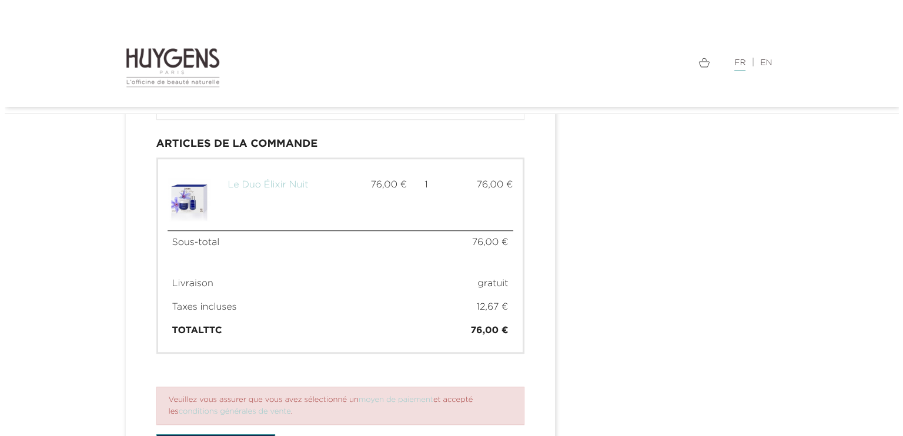
scroll to position [856, 0]
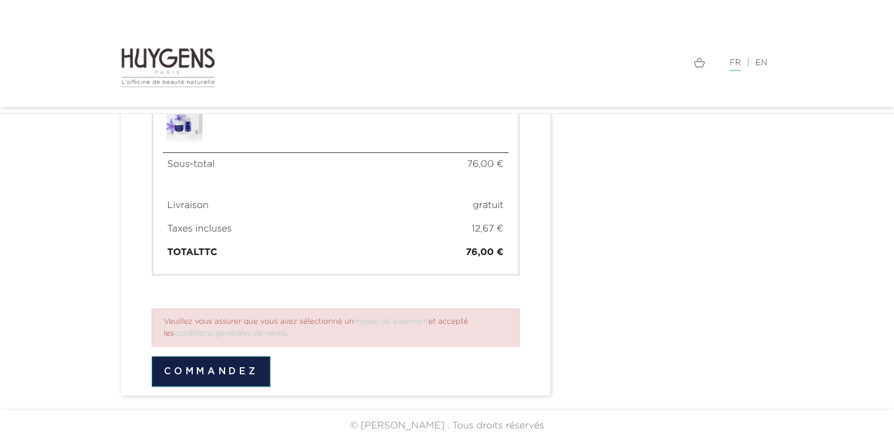
click at [249, 368] on button "Commandez" at bounding box center [211, 371] width 119 height 31
